Goal: Task Accomplishment & Management: Manage account settings

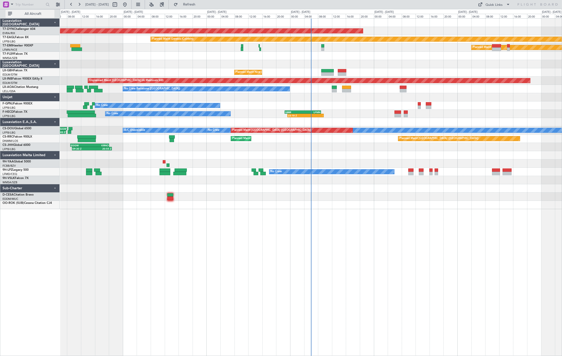
click at [29, 12] on span "All Aircraft" at bounding box center [33, 14] width 40 height 4
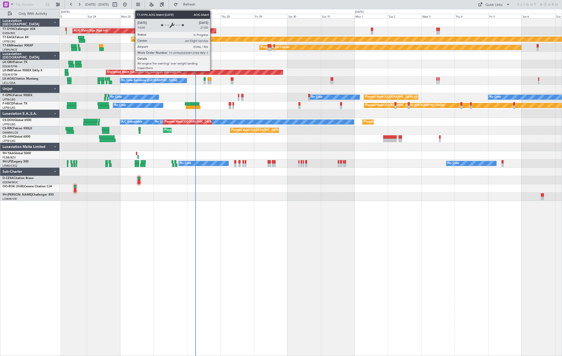
click at [209, 33] on div "AOG Maint Riga (Riga Intl)" at bounding box center [144, 31] width 143 height 5
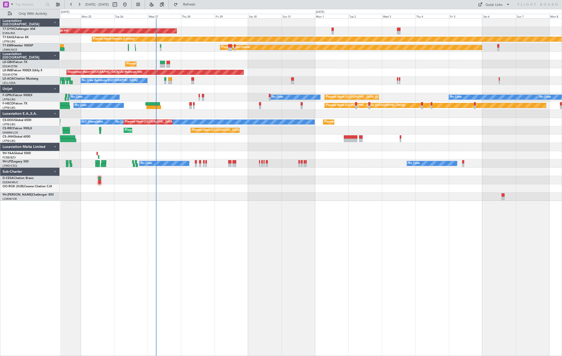
click at [215, 81] on div "AOG Maint Riga (Riga Intl) Planned Maint [GEOGRAPHIC_DATA]-[GEOGRAPHIC_DATA] Pl…" at bounding box center [311, 110] width 502 height 182
click at [153, 100] on div "AOG Maint Riga (Riga Intl) Planned Maint [GEOGRAPHIC_DATA]-[GEOGRAPHIC_DATA] Pl…" at bounding box center [311, 110] width 502 height 182
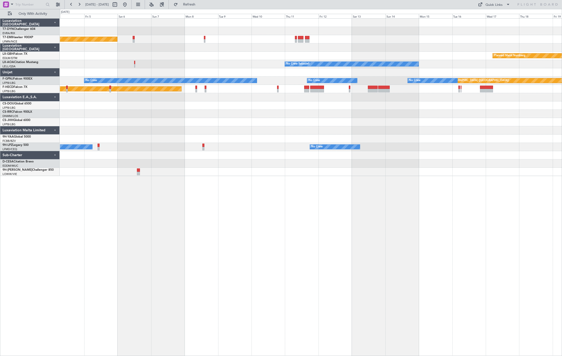
click at [479, 100] on div "Planned Maint [PERSON_NAME] Planned Maint Nurnberg No Crew Sabadell No Crew No …" at bounding box center [311, 97] width 502 height 157
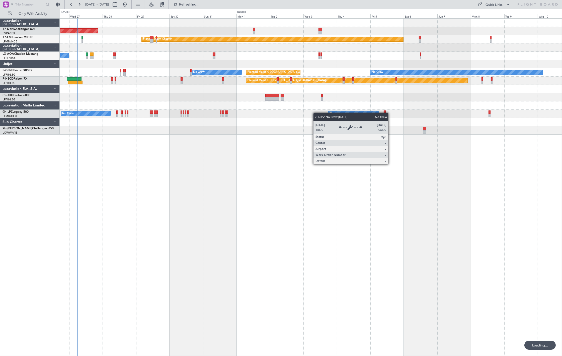
click at [362, 115] on div "AOG Maint Riga (Riga Intl) Planned Maint [PERSON_NAME] No Crew Barcelona ([GEOG…" at bounding box center [311, 77] width 502 height 116
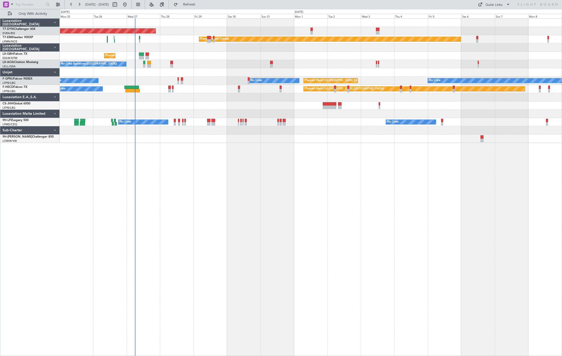
click at [149, 74] on div at bounding box center [311, 72] width 502 height 8
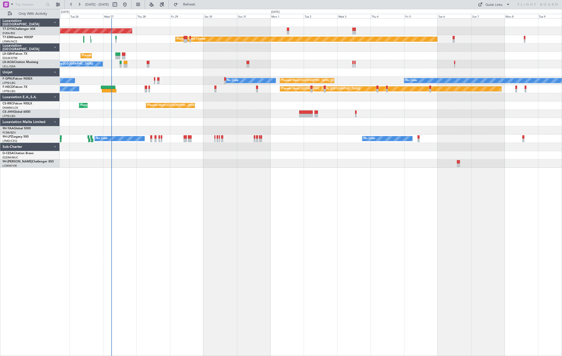
click at [183, 100] on div "AOG Maint Riga (Riga Intl) Planned Maint [GEOGRAPHIC_DATA]-[GEOGRAPHIC_DATA] Pl…" at bounding box center [311, 93] width 502 height 149
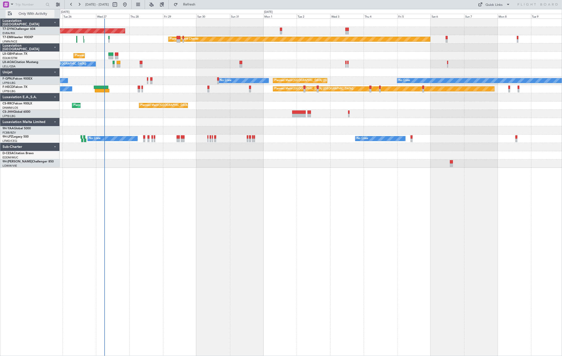
click at [47, 15] on span "Only With Activity" at bounding box center [33, 14] width 40 height 4
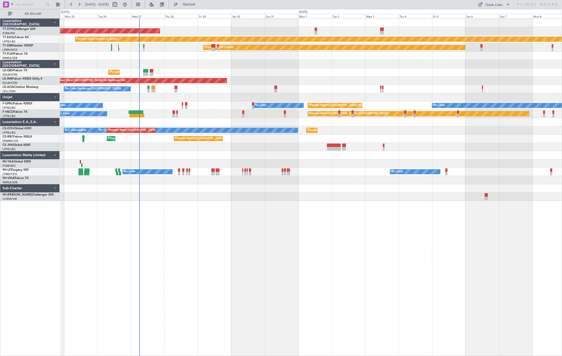
click at [155, 49] on div "Planned Maint [PERSON_NAME] Planned Maint [PERSON_NAME]" at bounding box center [311, 47] width 502 height 8
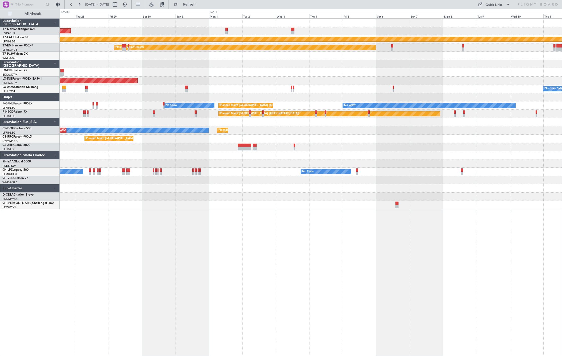
click at [190, 116] on div "AOG Maint Riga (Riga Intl) Planned Maint Geneva ([GEOGRAPHIC_DATA]) Planned Mai…" at bounding box center [311, 114] width 502 height 190
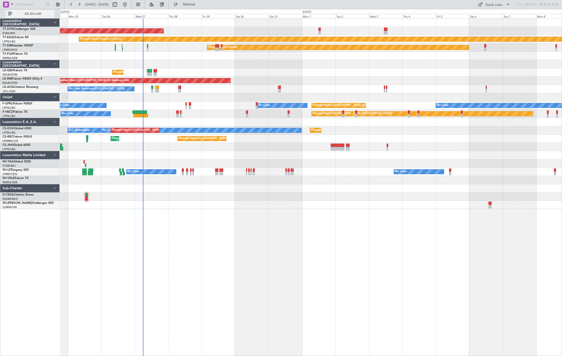
click at [28, 13] on span "All Aircraft" at bounding box center [33, 14] width 40 height 4
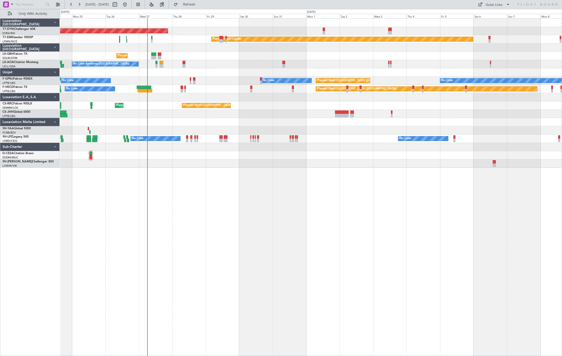
click at [192, 54] on div "Planned Maint Nice ([GEOGRAPHIC_DATA]) [GEOGRAPHIC_DATA] ([GEOGRAPHIC_DATA])" at bounding box center [311, 56] width 502 height 8
click at [8, 12] on button "Only With Activity" at bounding box center [30, 14] width 49 height 8
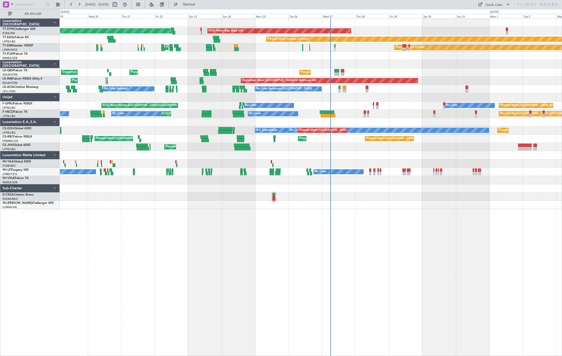
click at [281, 42] on div "Planned Maint Geneva (Cointrin)" at bounding box center [311, 39] width 502 height 8
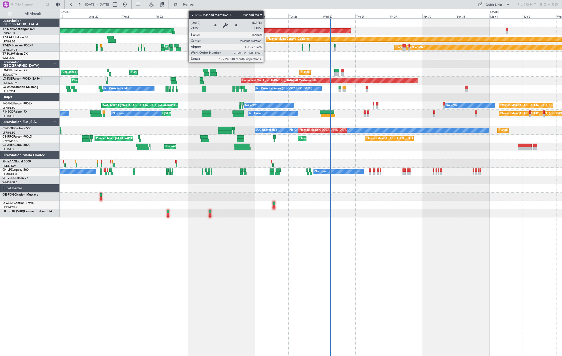
click at [246, 46] on div "Planned Maint [PERSON_NAME] Planned Maint [PERSON_NAME]" at bounding box center [311, 47] width 502 height 8
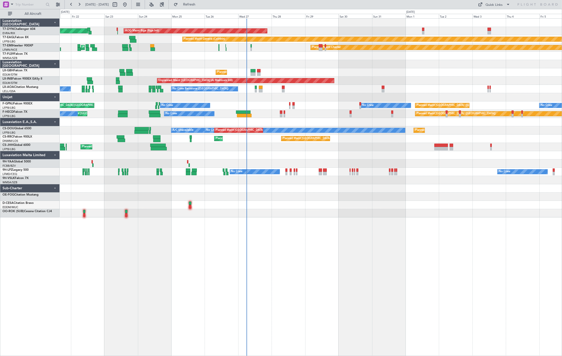
click at [137, 66] on div "Planned Maint [GEOGRAPHIC_DATA]-[GEOGRAPHIC_DATA] AOG Maint Riga (Riga Intl) Pl…" at bounding box center [311, 118] width 502 height 199
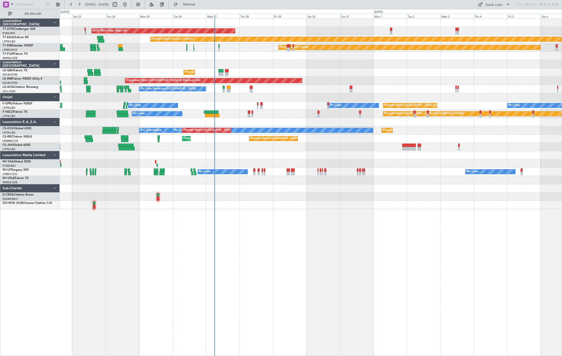
click at [207, 58] on div "AOG Maint Riga (Riga Intl) Planned Maint [GEOGRAPHIC_DATA]-[GEOGRAPHIC_DATA] Pl…" at bounding box center [311, 114] width 502 height 190
click at [39, 13] on span "All Aircraft" at bounding box center [33, 14] width 40 height 4
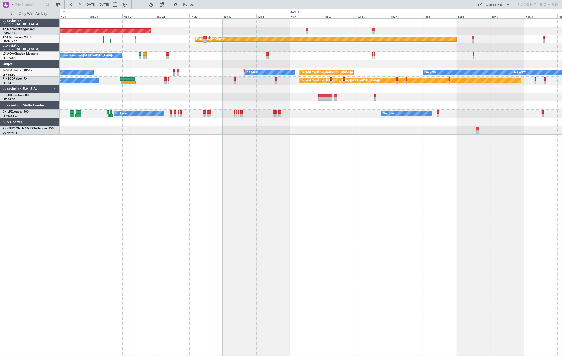
click at [308, 58] on div "No Crew Barcelona ([GEOGRAPHIC_DATA]) No Crew Sabadell No Crew Sabadell" at bounding box center [311, 56] width 502 height 8
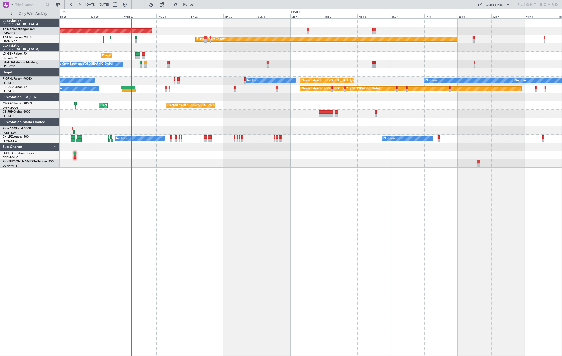
click at [142, 63] on div "No Crew Barcelona ([GEOGRAPHIC_DATA]) No Crew Sabadell No Crew Sabadell" at bounding box center [311, 64] width 502 height 8
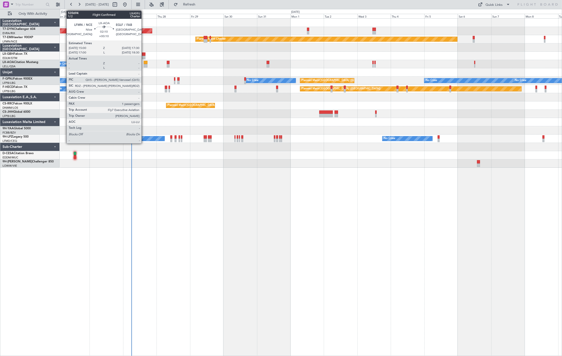
click at [144, 64] on div at bounding box center [146, 66] width 4 height 4
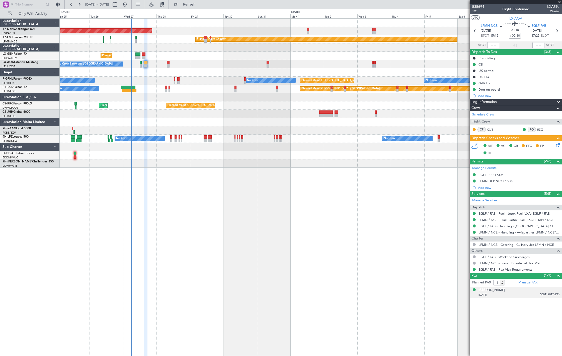
click at [506, 293] on div "[DATE] 560119017 (PP)" at bounding box center [519, 294] width 81 height 5
click at [506, 7] on span "LXA59J" at bounding box center [553, 6] width 12 height 5
copy span "LXA59J"
click at [146, 62] on div at bounding box center [146, 63] width 4 height 4
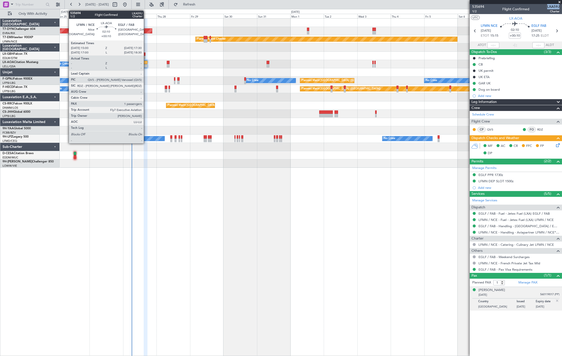
click at [146, 62] on div at bounding box center [146, 63] width 4 height 4
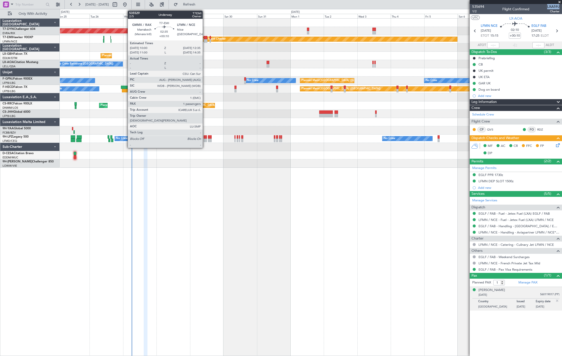
click at [205, 40] on div at bounding box center [206, 41] width 4 height 4
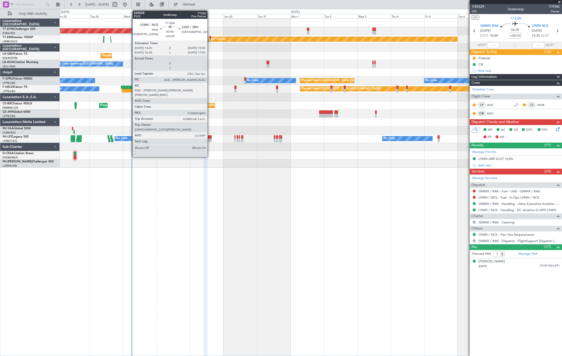
click at [210, 40] on div at bounding box center [210, 41] width 1 height 4
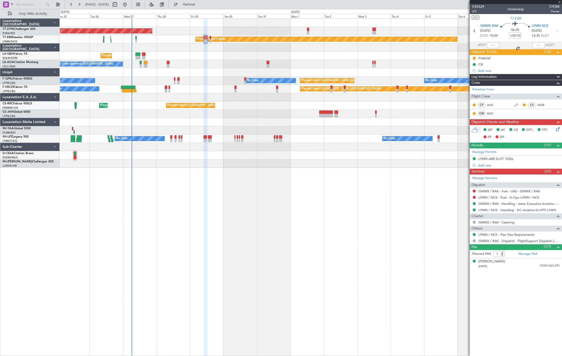
type input "0"
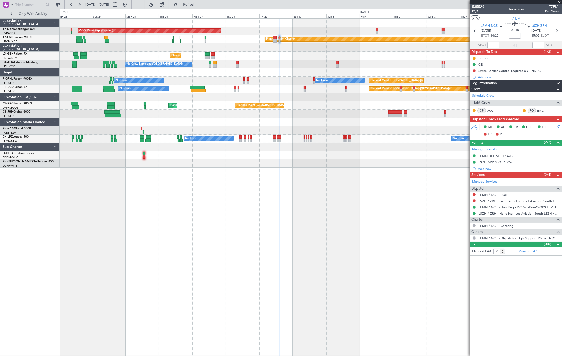
click at [198, 100] on div "AOG Maint Riga (Riga Intl) Planned Maint [GEOGRAPHIC_DATA]-[GEOGRAPHIC_DATA] Pl…" at bounding box center [311, 93] width 502 height 149
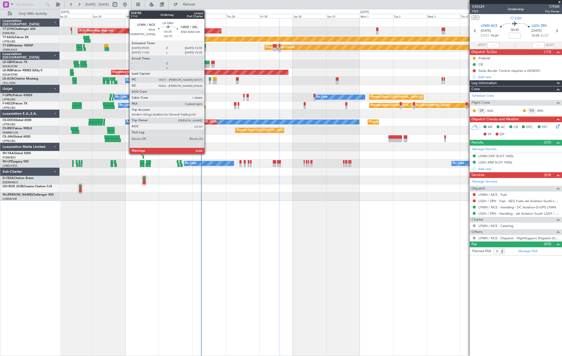
click at [207, 63] on div at bounding box center [207, 63] width 5 height 4
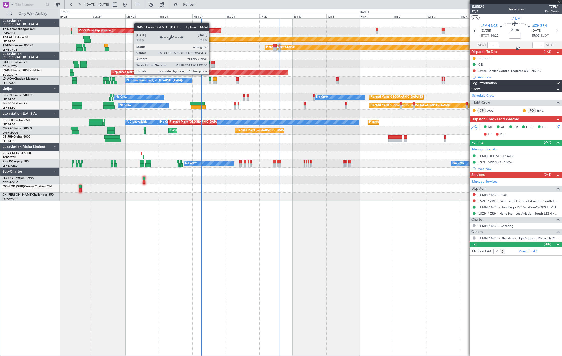
type input "-00:10"
type input "5"
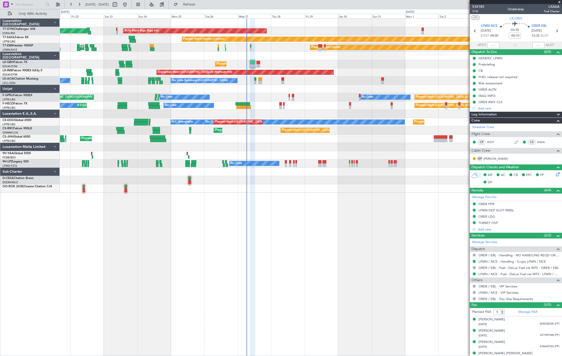
click at [218, 153] on div "AOG Maint Riga (Riga Intl) Planned Maint [GEOGRAPHIC_DATA]-[GEOGRAPHIC_DATA] Pl…" at bounding box center [311, 106] width 502 height 174
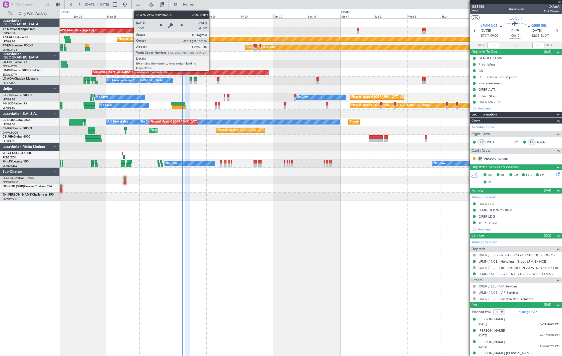
click at [182, 32] on div "AOG Maint Riga (Riga Intl)" at bounding box center [130, 31] width 143 height 5
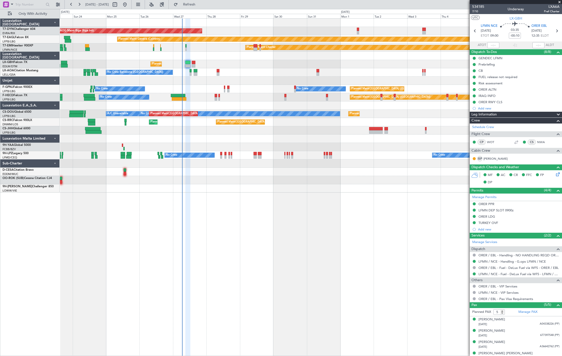
click at [191, 47] on div "Planned Maint [PERSON_NAME] Planned Maint [PERSON_NAME]" at bounding box center [311, 47] width 502 height 8
click at [119, 1] on button at bounding box center [115, 5] width 8 height 8
select select "8"
select select "2025"
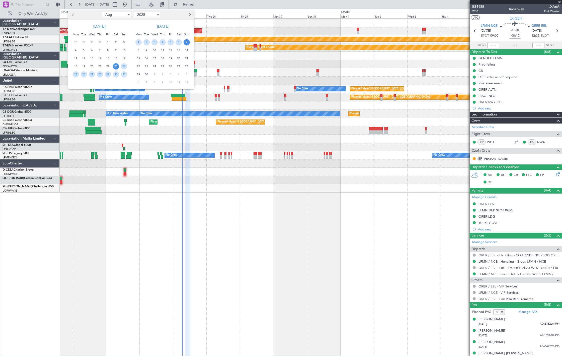
click at [119, 15] on select "Jan Feb Mar Apr May Jun [DATE] Aug Sep Oct Nov Dec" at bounding box center [116, 15] width 29 height 6
select select "11"
click at [102, 12] on select "Jan Feb Mar Apr May Jun [DATE] Aug Sep Oct Nov Dec" at bounding box center [116, 15] width 29 height 6
click at [116, 42] on span "1" at bounding box center [116, 42] width 6 height 6
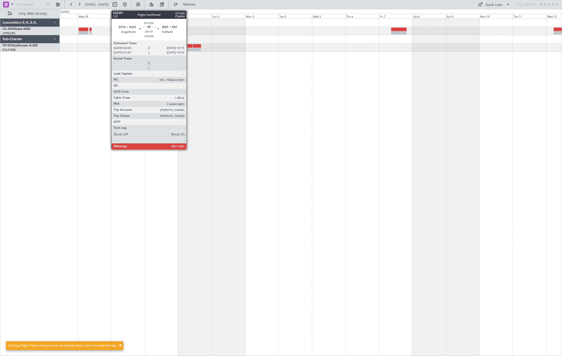
click at [189, 44] on div at bounding box center [189, 46] width 5 height 4
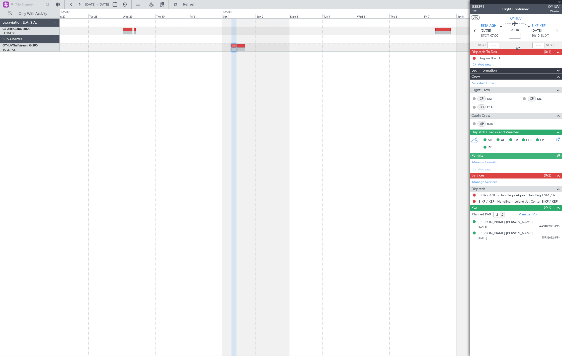
click at [237, 78] on div at bounding box center [311, 186] width 502 height 337
click at [506, 25] on span "BIKF KEF" at bounding box center [538, 26] width 14 height 5
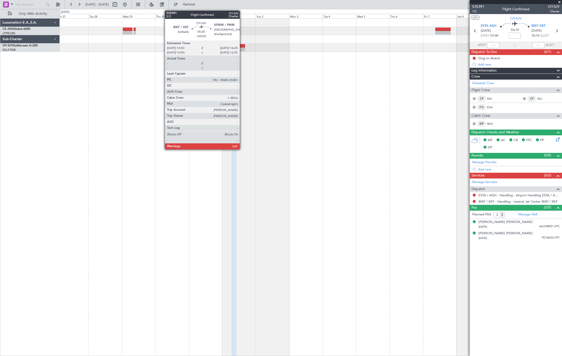
click at [242, 47] on div at bounding box center [241, 46] width 8 height 4
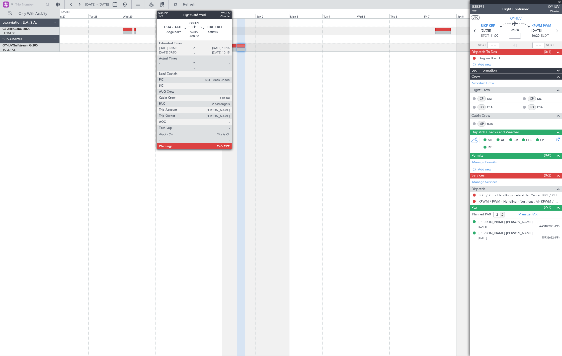
click at [234, 48] on div at bounding box center [233, 49] width 5 height 4
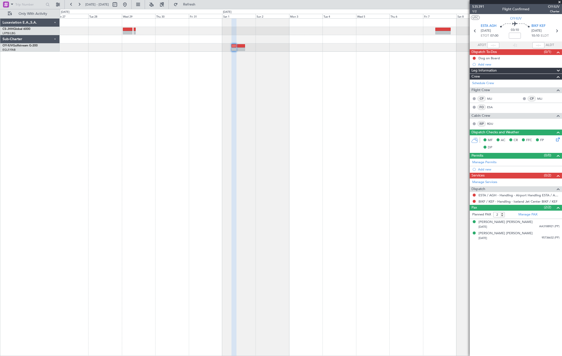
drag, startPoint x: 139, startPoint y: 7, endPoint x: 141, endPoint y: 15, distance: 8.2
click at [129, 7] on button at bounding box center [125, 5] width 8 height 8
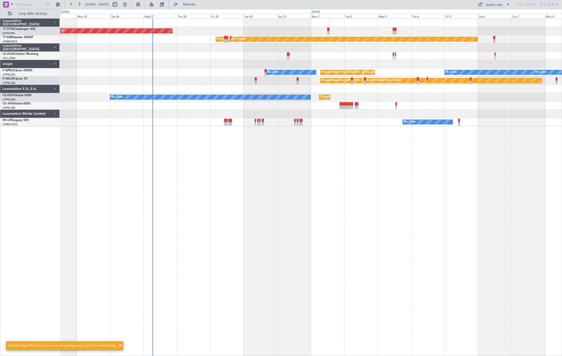
click at [199, 145] on div "AOG Maint Riga (Riga Intl) Planned Maint [GEOGRAPHIC_DATA]-[GEOGRAPHIC_DATA] Pl…" at bounding box center [311, 186] width 502 height 337
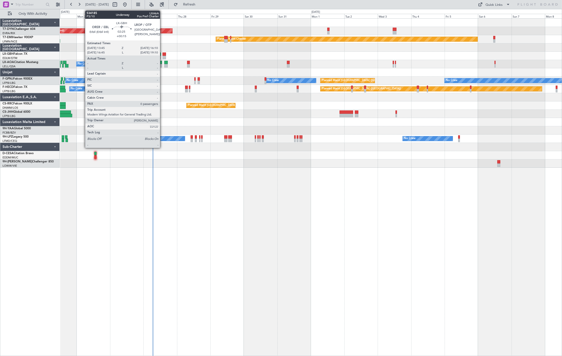
click at [163, 56] on div at bounding box center [165, 58] width 4 height 4
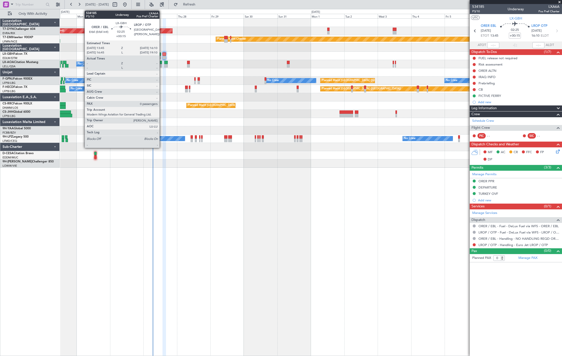
click at [163, 58] on div at bounding box center [165, 58] width 4 height 4
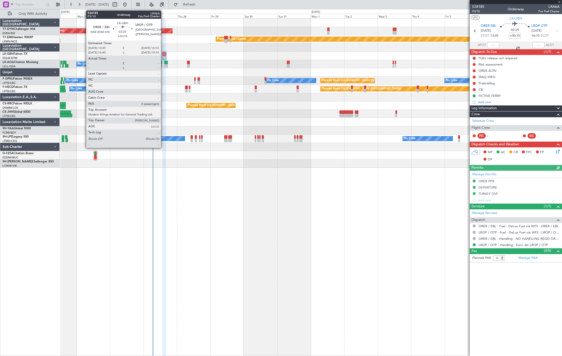
click at [164, 56] on div at bounding box center [165, 58] width 4 height 4
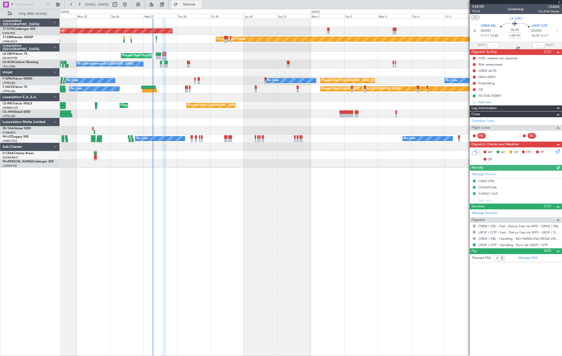
click at [200, 6] on span "Refresh" at bounding box center [189, 5] width 21 height 4
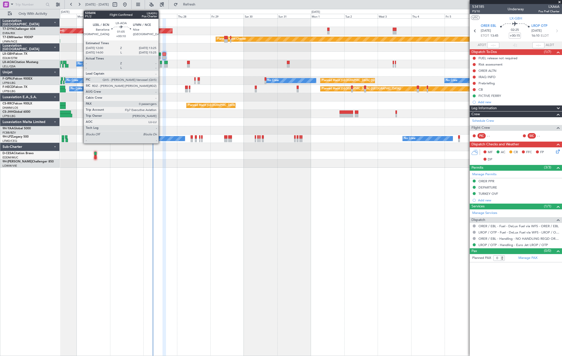
click at [161, 63] on div at bounding box center [161, 63] width 2 height 4
type input "+00:10"
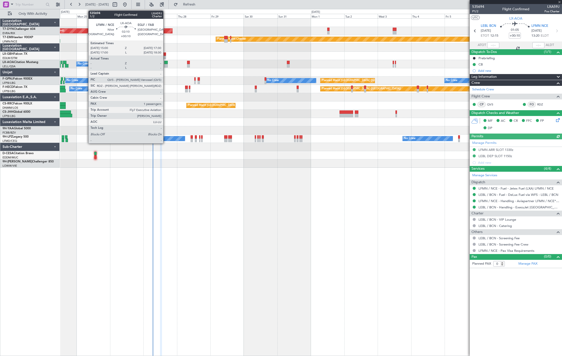
click at [165, 67] on div "No Crew Barcelona ([GEOGRAPHIC_DATA]) No Crew Sabadell No Crew Sabadell" at bounding box center [311, 64] width 502 height 8
click at [166, 64] on div at bounding box center [166, 66] width 4 height 4
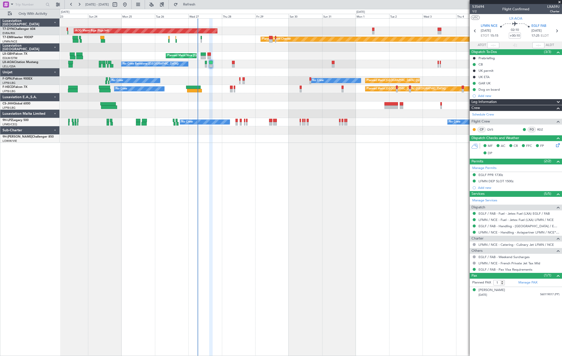
click at [270, 112] on div at bounding box center [311, 114] width 502 height 8
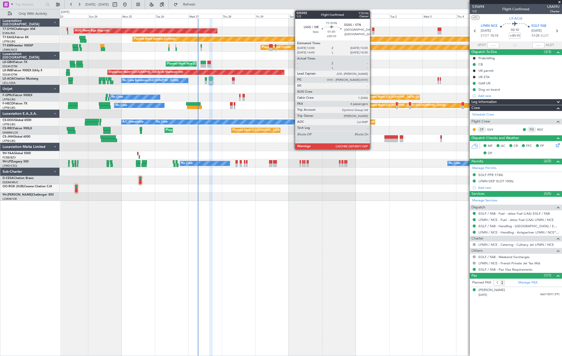
click at [372, 28] on div at bounding box center [373, 30] width 2 height 4
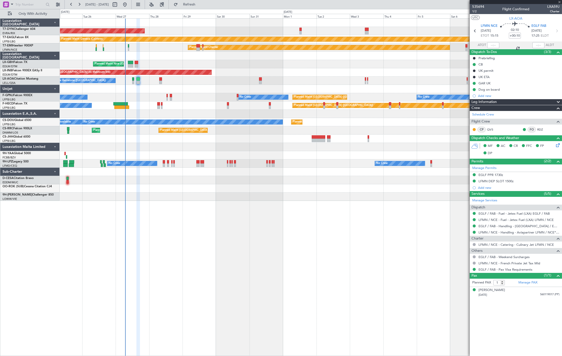
click at [268, 55] on div "AOG Maint Riga (Riga Intl) Planned Maint [GEOGRAPHIC_DATA]-[GEOGRAPHIC_DATA] Pl…" at bounding box center [311, 110] width 502 height 182
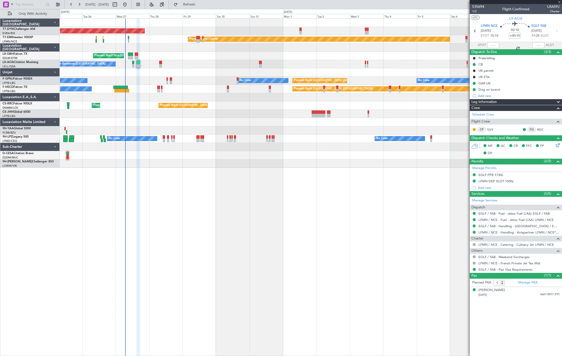
type input "4"
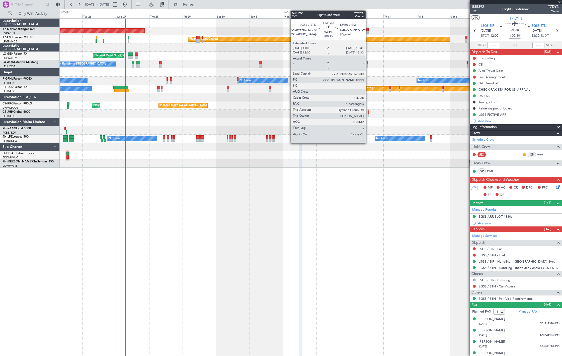
click at [368, 31] on div at bounding box center [367, 33] width 4 height 4
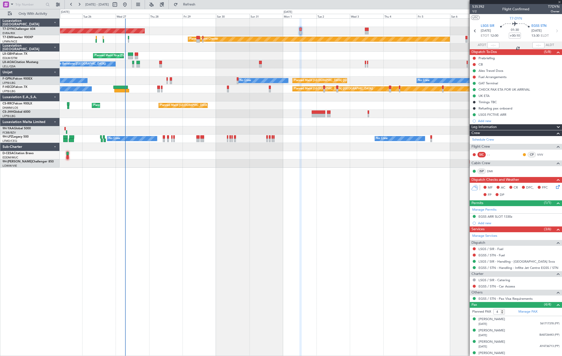
type input "+00:15"
type input "1"
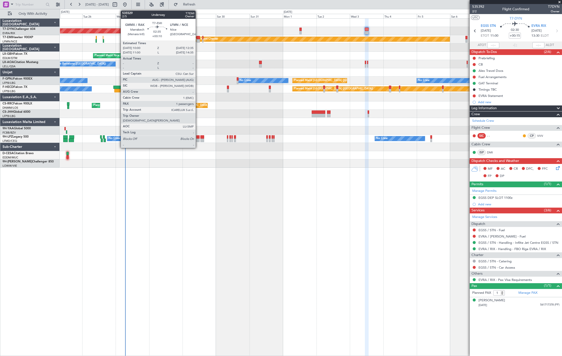
click at [197, 39] on div at bounding box center [198, 41] width 4 height 4
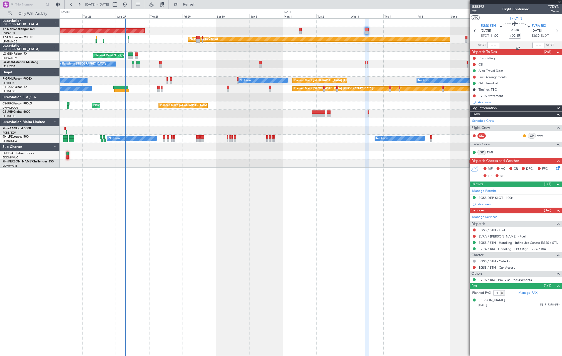
type input "+00:10"
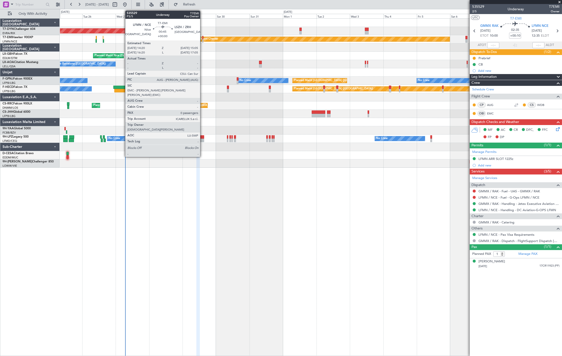
click at [203, 37] on div at bounding box center [202, 38] width 1 height 4
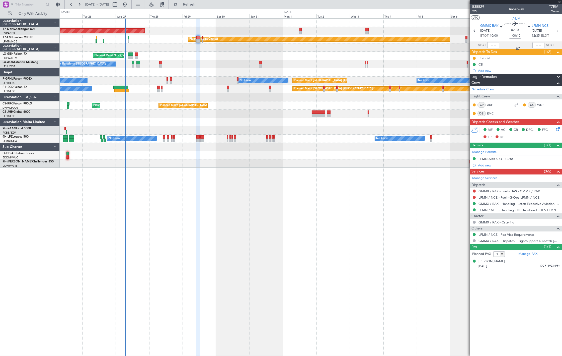
type input "0"
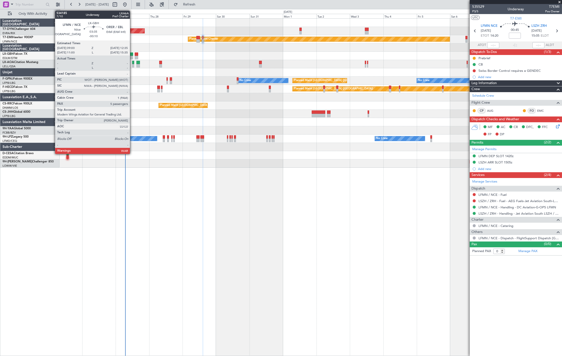
click at [132, 53] on div at bounding box center [130, 54] width 5 height 4
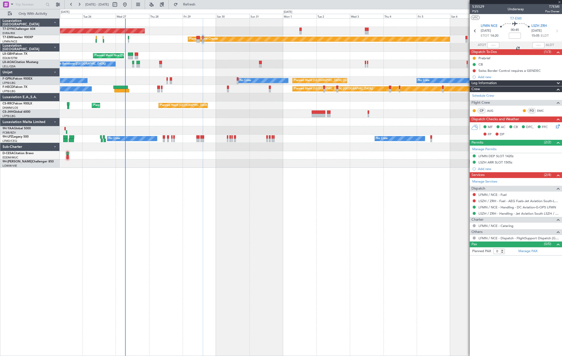
type input "-00:10"
type input "5"
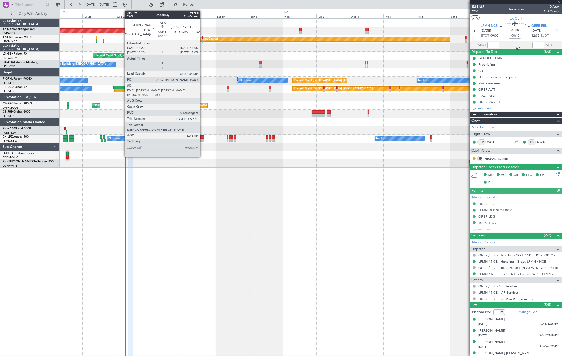
click at [202, 39] on div at bounding box center [202, 41] width 1 height 4
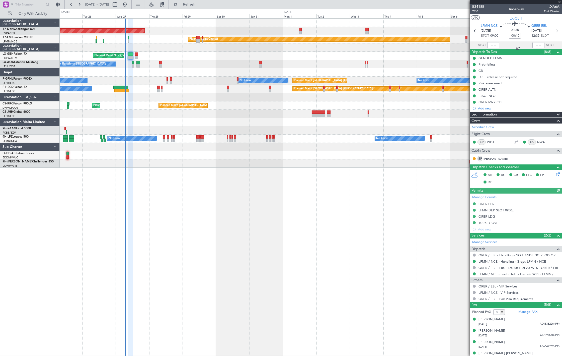
type input "0"
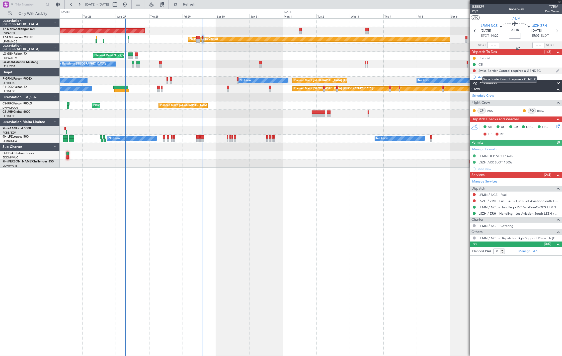
click at [506, 69] on div "Swiss Border Control requires a GENDEC" at bounding box center [510, 70] width 62 height 4
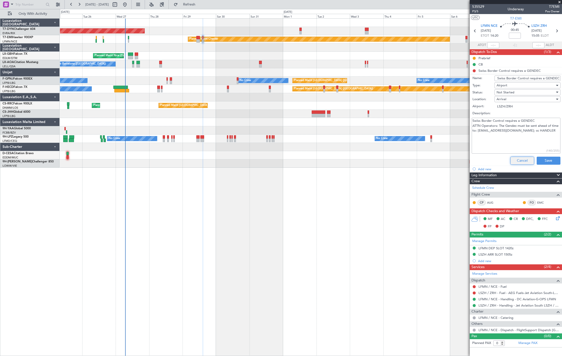
click at [506, 161] on button "Cancel" at bounding box center [522, 160] width 24 height 8
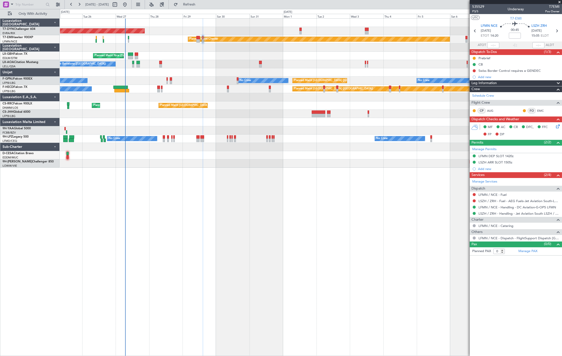
click at [208, 11] on div "0 0 Mon 25 Tue 26 Wed 27 Thu 28 Fri 29 Sat 30 Sun 31 [DATE] Mon 1 Tue 2 Wed 3 T…" at bounding box center [311, 13] width 502 height 9
click at [201, 7] on button "Refresh" at bounding box center [186, 5] width 30 height 8
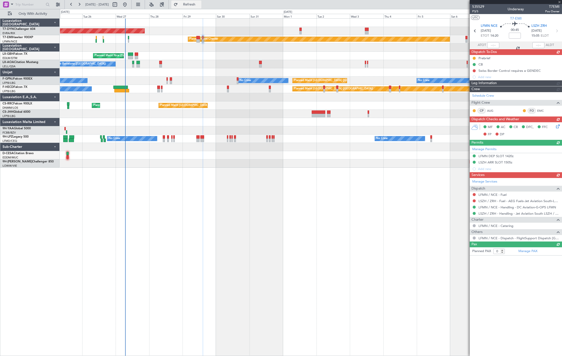
click at [201, 7] on button "Refresh" at bounding box center [186, 5] width 30 height 8
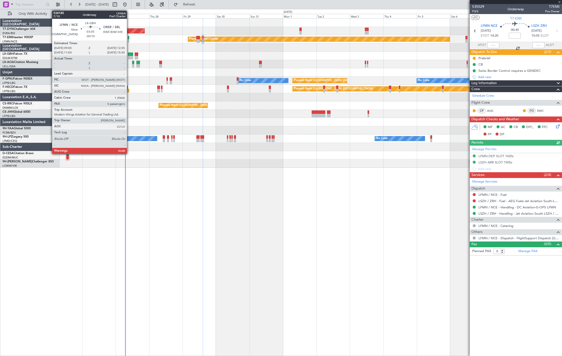
click at [129, 56] on div at bounding box center [130, 58] width 5 height 4
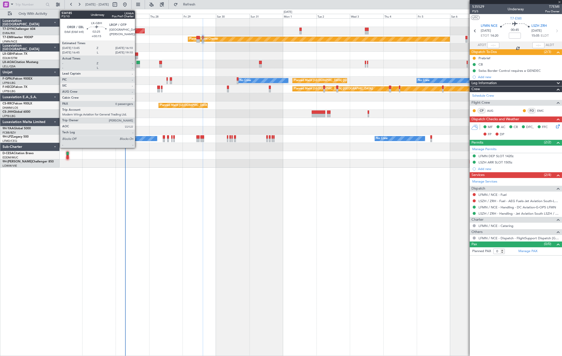
type input "-00:10"
type input "5"
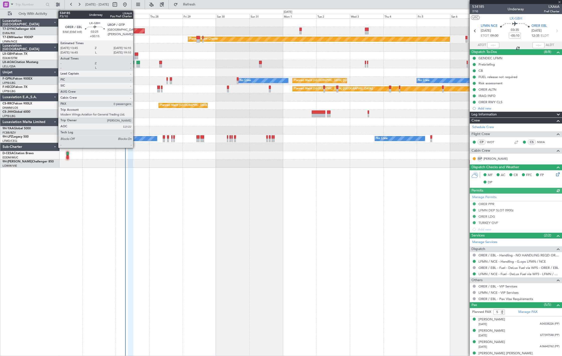
click at [136, 56] on div at bounding box center [137, 58] width 4 height 4
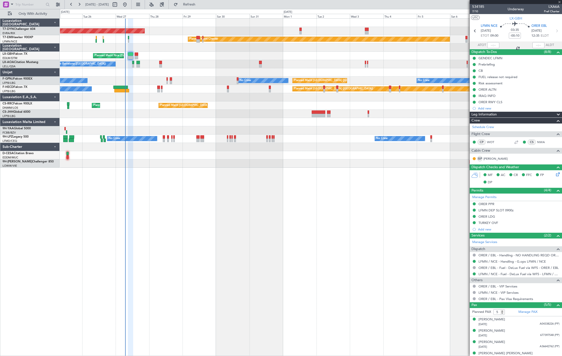
type input "+00:15"
type input "0"
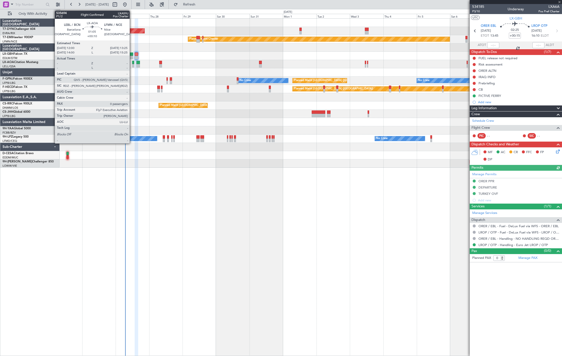
click at [132, 62] on div at bounding box center [133, 63] width 2 height 4
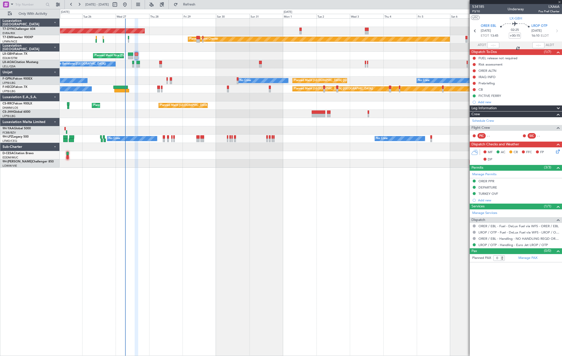
type input "+00:10"
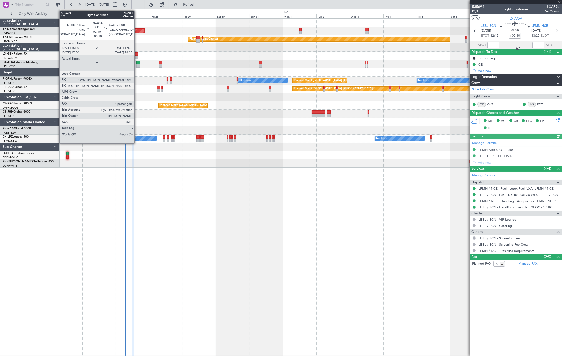
click at [137, 64] on div at bounding box center [138, 66] width 4 height 4
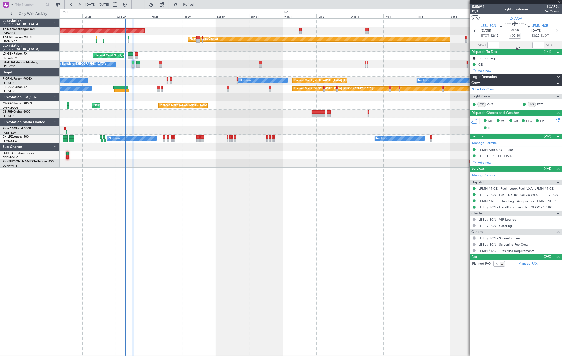
type input "1"
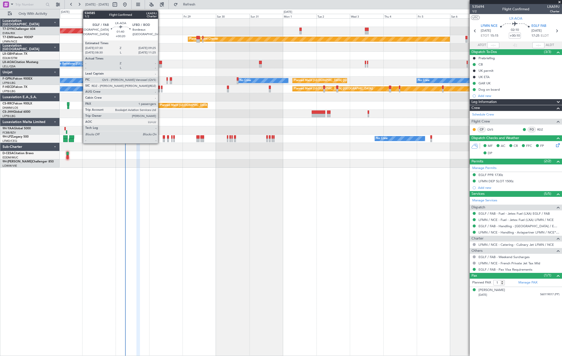
click at [161, 65] on div at bounding box center [160, 66] width 3 height 4
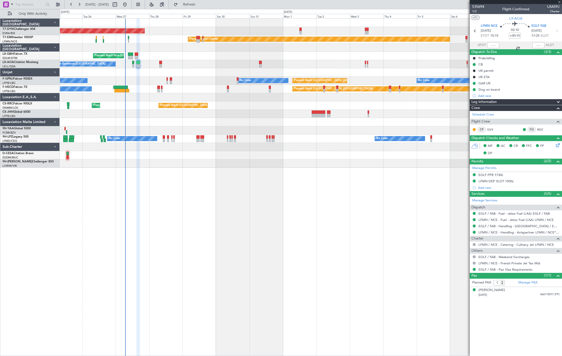
type input "+00:20"
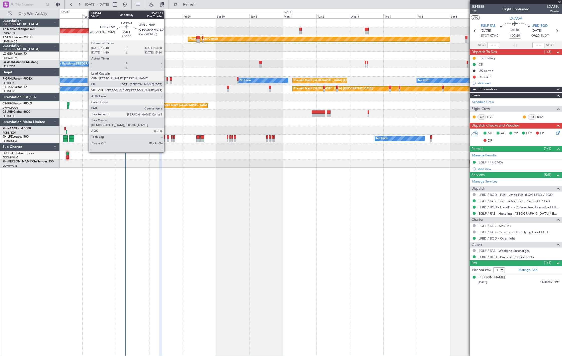
click at [167, 82] on div at bounding box center [167, 83] width 1 height 4
type input "0"
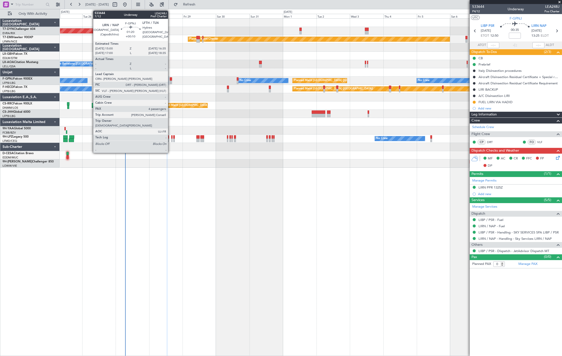
click at [171, 83] on div at bounding box center [171, 83] width 2 height 4
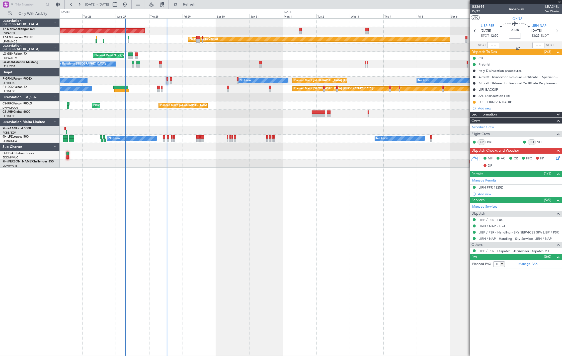
type input "+00:10"
type input "4"
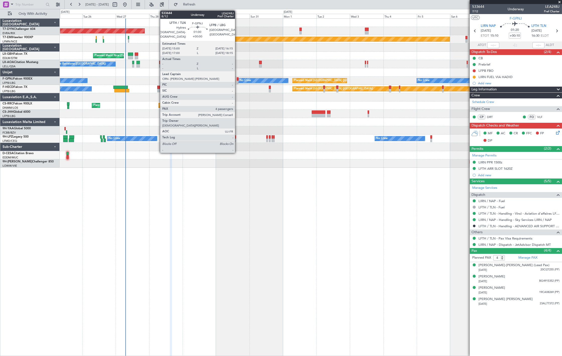
click at [237, 81] on div at bounding box center [238, 83] width 2 height 4
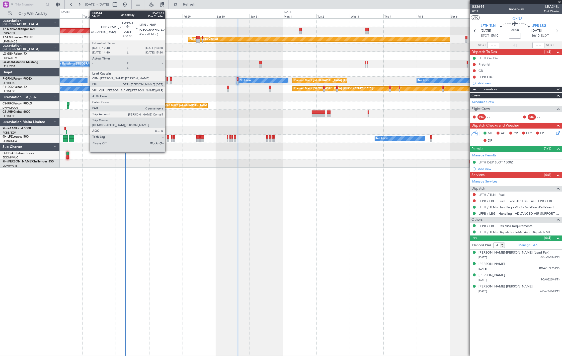
click at [168, 81] on div at bounding box center [167, 83] width 1 height 4
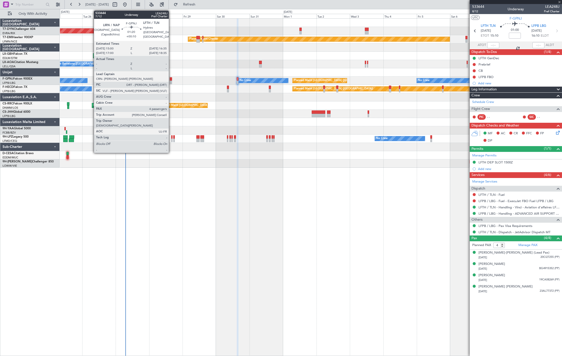
type input "0"
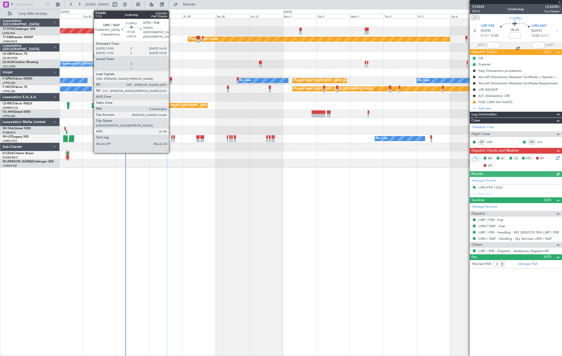
click at [171, 82] on div at bounding box center [171, 83] width 2 height 4
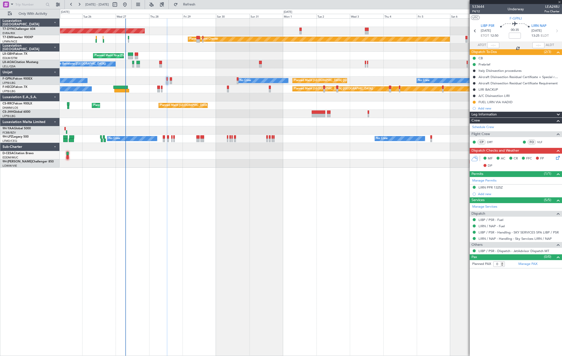
type input "+00:10"
type input "4"
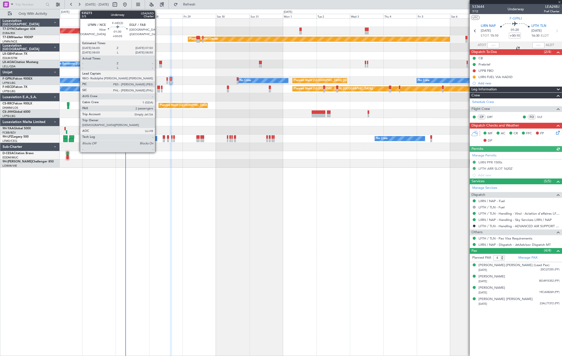
click at [158, 91] on div at bounding box center [158, 91] width 3 height 4
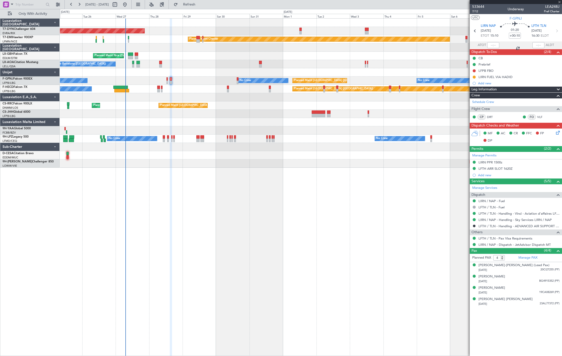
type input "+00:05"
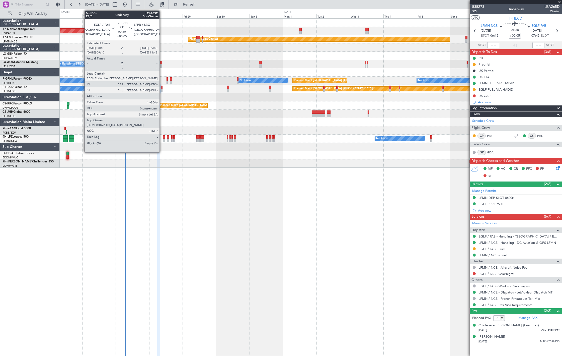
click at [162, 91] on div at bounding box center [162, 91] width 2 height 4
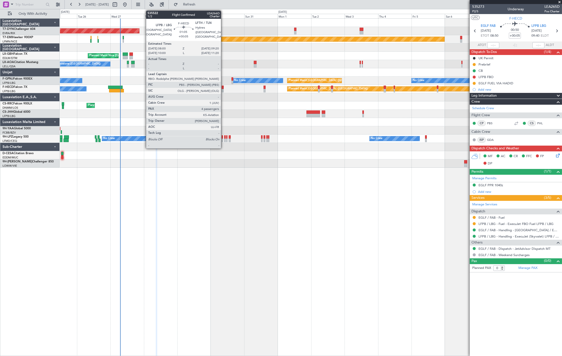
click at [223, 89] on div at bounding box center [223, 91] width 2 height 4
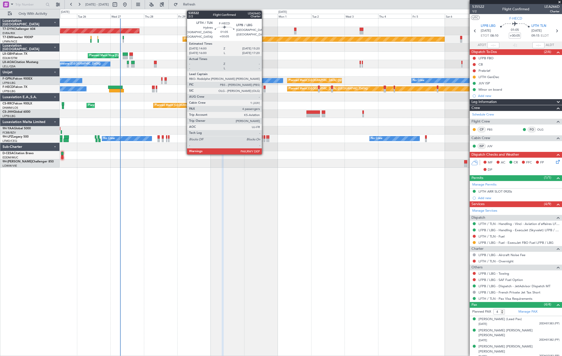
click at [264, 91] on div at bounding box center [265, 91] width 2 height 4
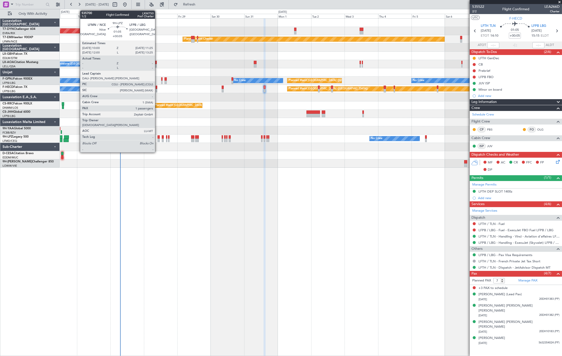
click at [158, 136] on div at bounding box center [158, 137] width 2 height 4
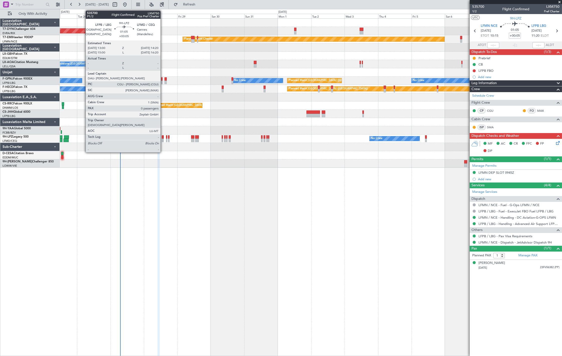
click at [163, 139] on div at bounding box center [163, 140] width 2 height 4
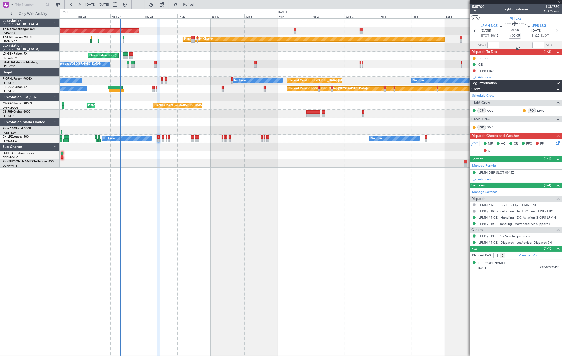
type input "0"
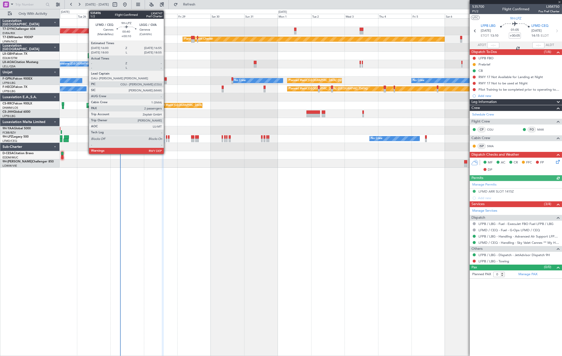
click at [166, 141] on div at bounding box center [167, 140] width 2 height 4
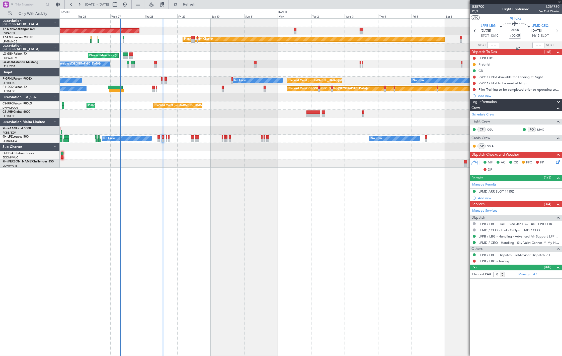
type input "+00:10"
type input "2"
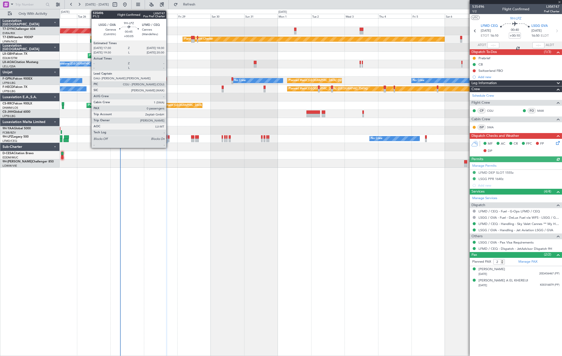
click at [169, 140] on div at bounding box center [169, 140] width 2 height 4
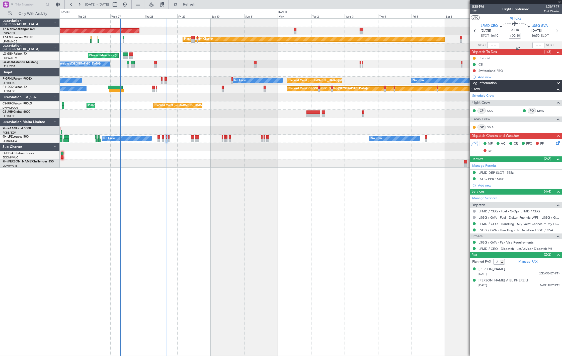
type input "+00:05"
type input "0"
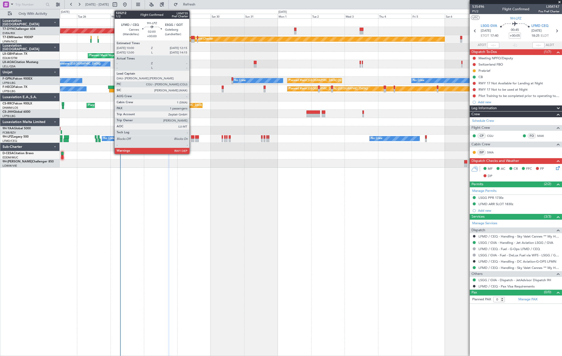
click at [192, 139] on div at bounding box center [192, 140] width 3 height 4
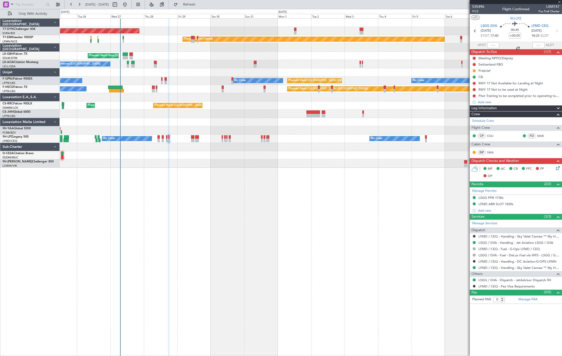
type input "1"
